Goal: Task Accomplishment & Management: Use online tool/utility

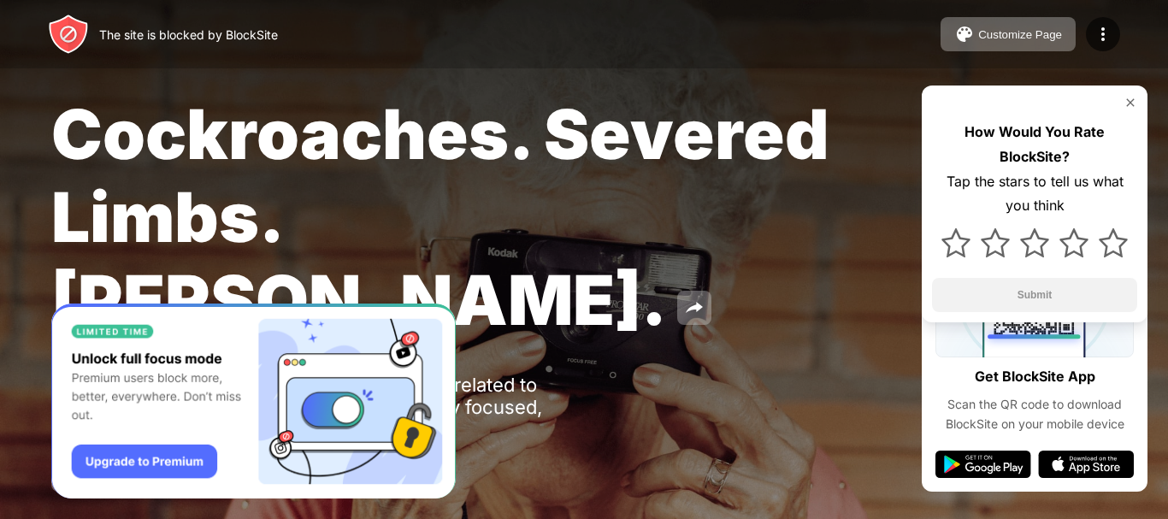
click at [1135, 102] on div "How Would You Rate BlockSite? Tap the stars to tell us what you think Submit" at bounding box center [1035, 203] width 226 height 237
click at [1130, 100] on img at bounding box center [1130, 103] width 14 height 14
drag, startPoint x: 643, startPoint y: 290, endPoint x: 462, endPoint y: 120, distance: 248.6
click at [643, 290] on div "Cockroaches. Severed Limbs. [PERSON_NAME]. Oops! [DOMAIN_NAME] is unavailable a…" at bounding box center [584, 292] width 1168 height 584
click at [403, 25] on div "The site is blocked by BlockSite Customize Page Edit Block List Redirect Custom…" at bounding box center [584, 34] width 1168 height 68
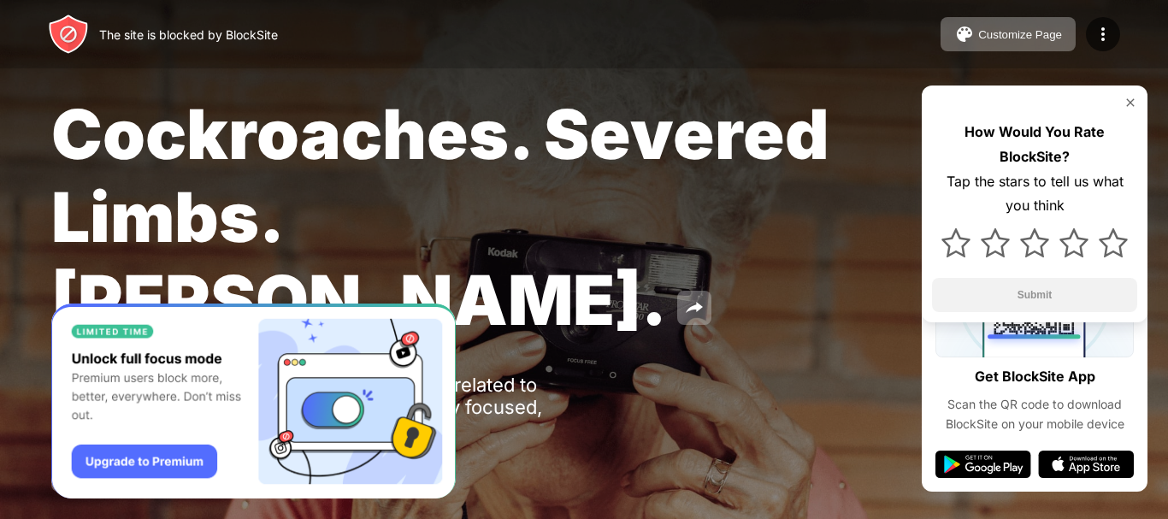
click at [418, 12] on div "The site is blocked by BlockSite Customize Page Edit Block List Redirect Custom…" at bounding box center [584, 34] width 1168 height 68
click at [221, 7] on div "The site is blocked by BlockSite Customize Page Edit Block List Redirect Custom…" at bounding box center [584, 34] width 1168 height 68
drag, startPoint x: 221, startPoint y: 7, endPoint x: 233, endPoint y: -9, distance: 20.0
click at [233, 0] on html "The site is blocked by BlockSite Customize Page Edit Block List Redirect Custom…" at bounding box center [584, 292] width 1168 height 584
